Goal: Transaction & Acquisition: Purchase product/service

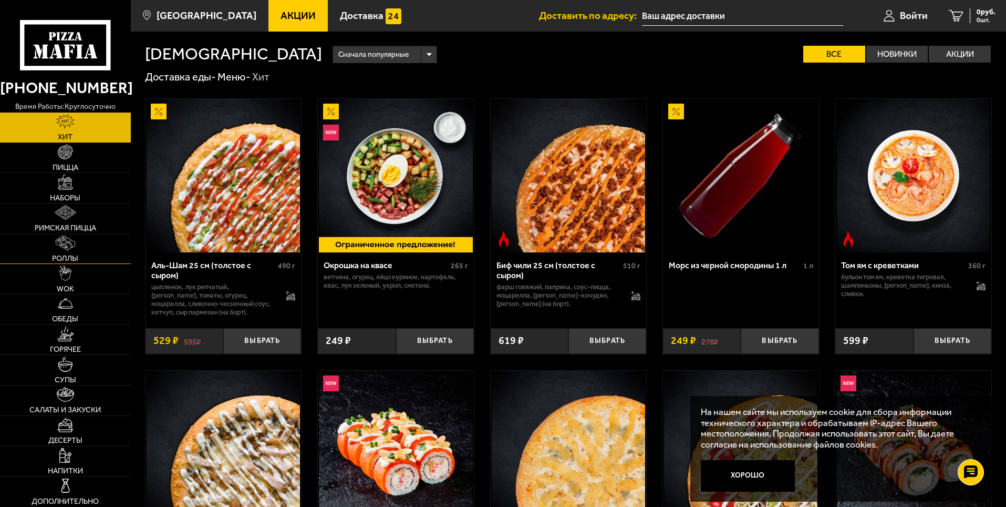
click at [61, 242] on img at bounding box center [65, 242] width 19 height 15
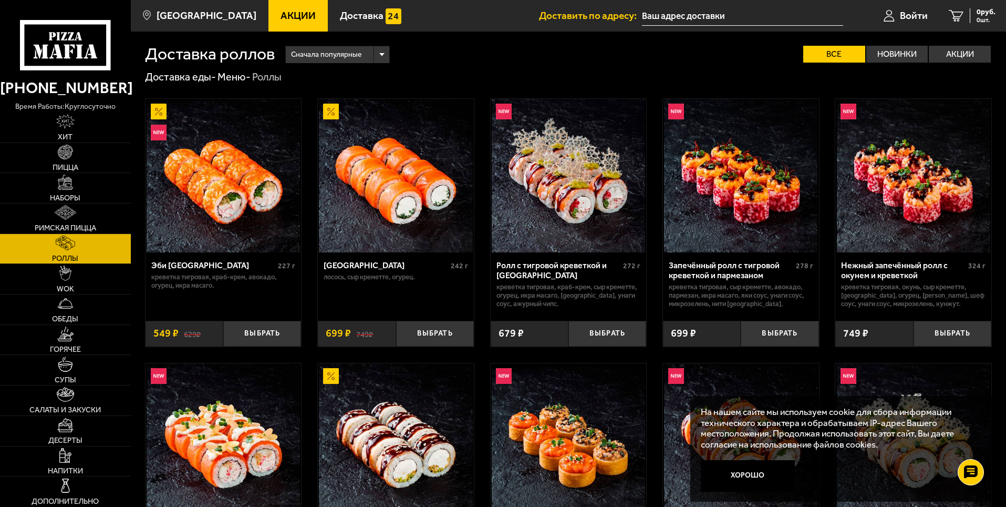
click at [324, 56] on span "Сначала популярные" at bounding box center [326, 55] width 70 height 20
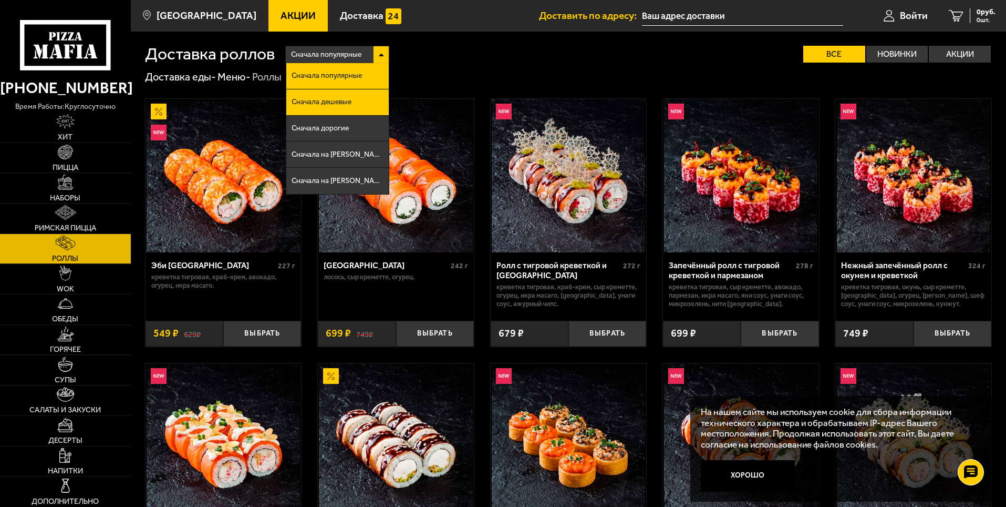
click at [335, 105] on span "Сначала дешевые" at bounding box center [322, 101] width 60 height 7
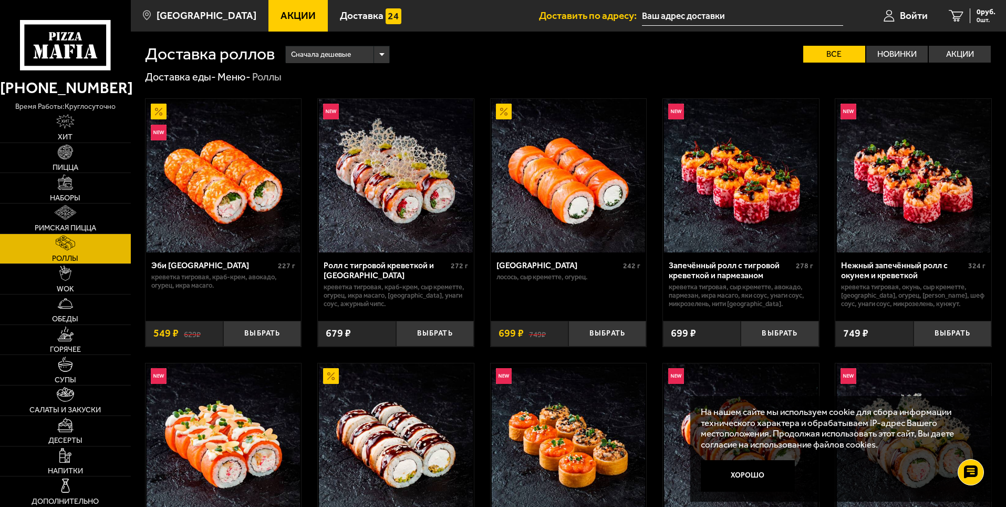
click at [330, 56] on span "Сначала дешевые" at bounding box center [321, 55] width 60 height 20
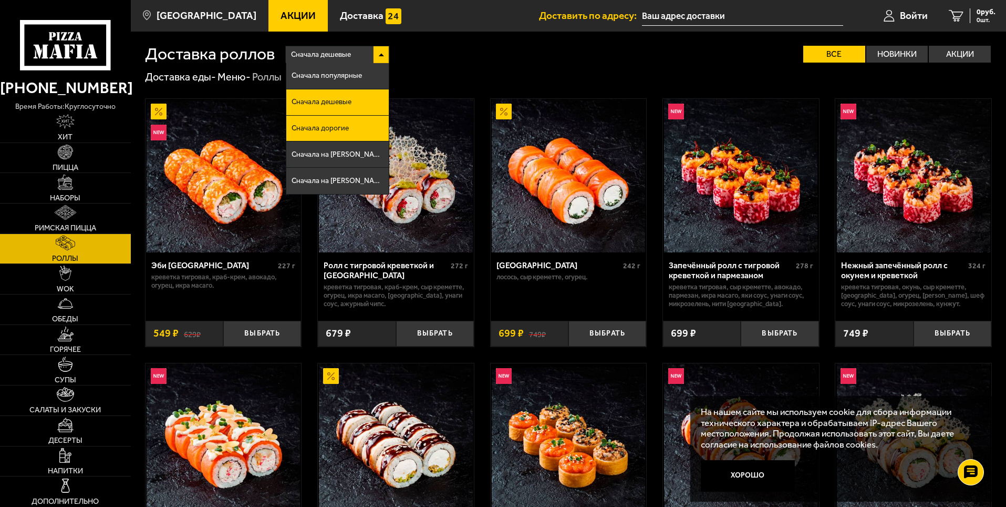
click at [342, 132] on li "Сначала дорогие" at bounding box center [337, 129] width 102 height 26
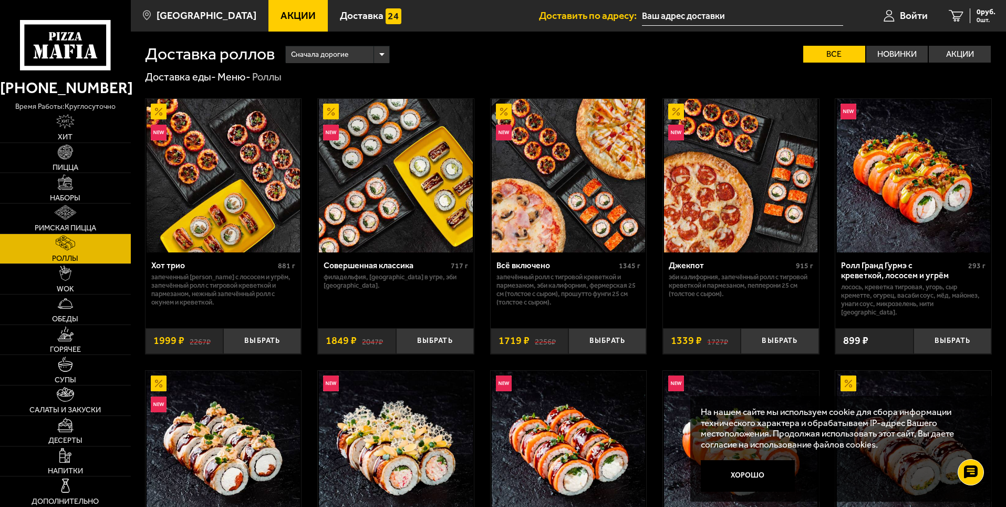
click at [334, 54] on span "Сначала дорогие" at bounding box center [319, 55] width 57 height 20
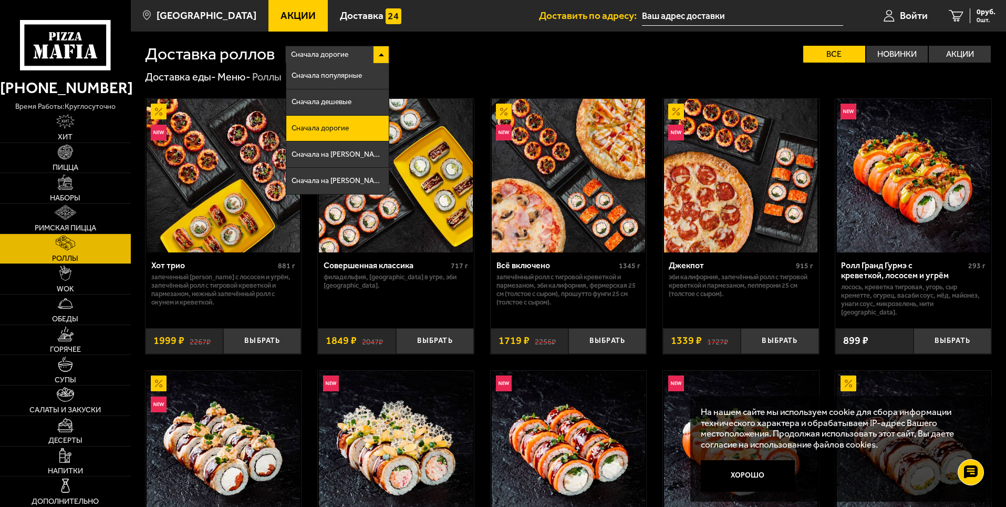
click at [336, 52] on span "Сначала дорогие" at bounding box center [319, 55] width 57 height 20
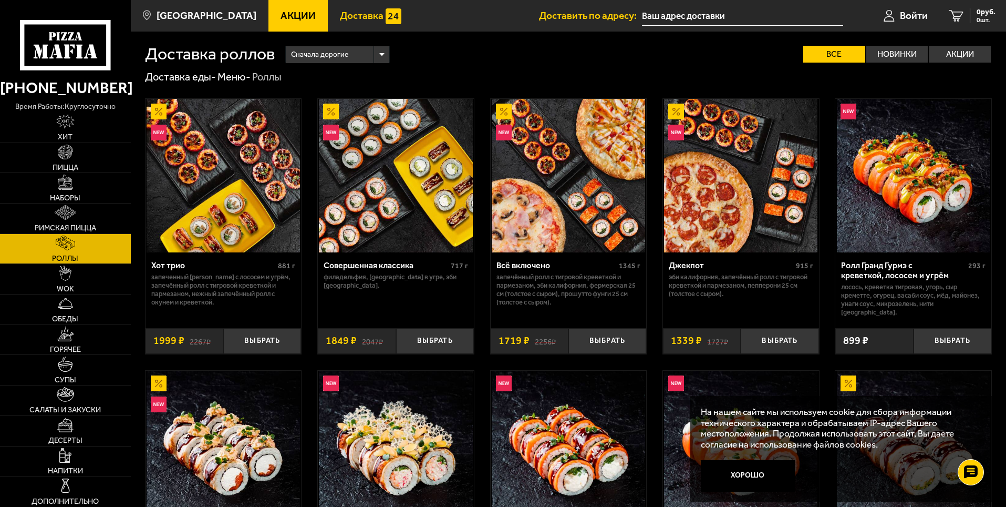
click at [356, 20] on span "Доставка" at bounding box center [362, 16] width 44 height 10
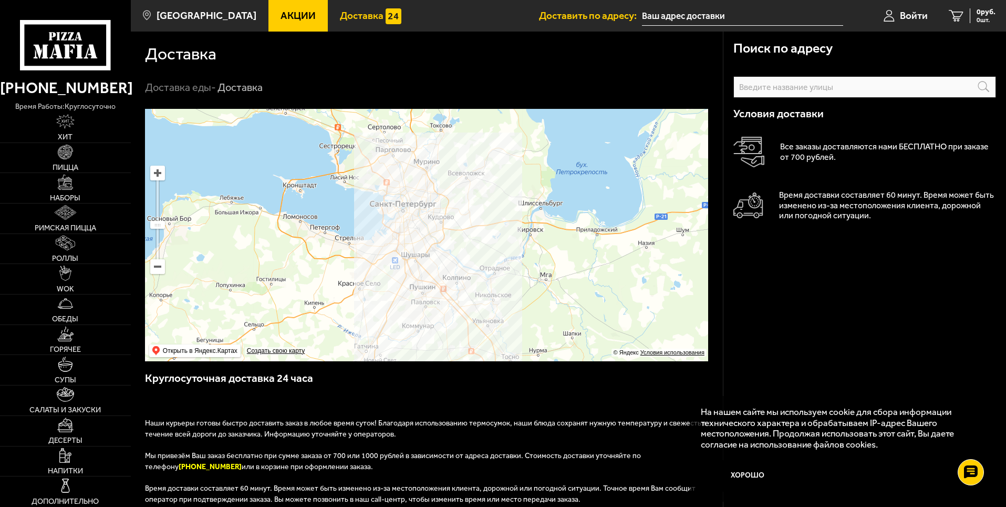
click at [281, 19] on span "Акции" at bounding box center [298, 16] width 35 height 10
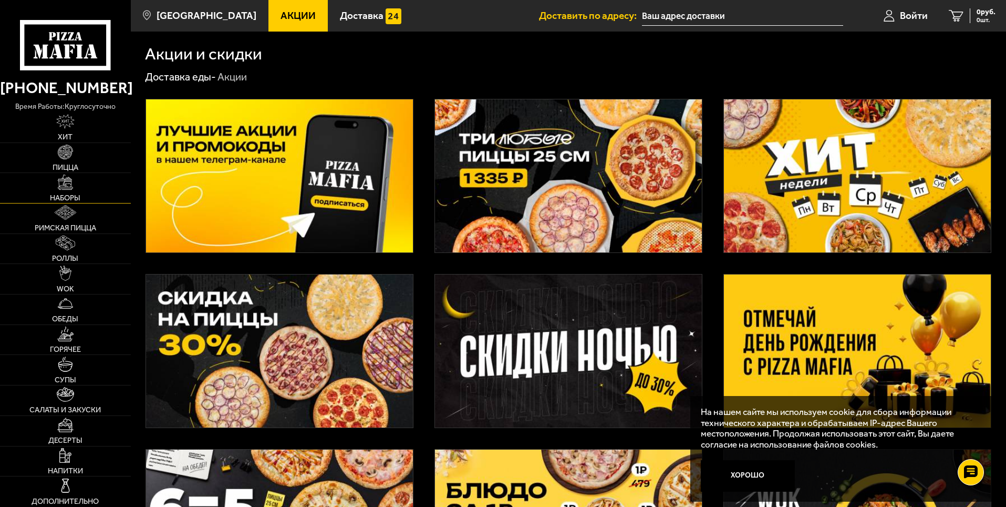
click at [63, 188] on img at bounding box center [65, 181] width 15 height 15
